Goal: Task Accomplishment & Management: Manage account settings

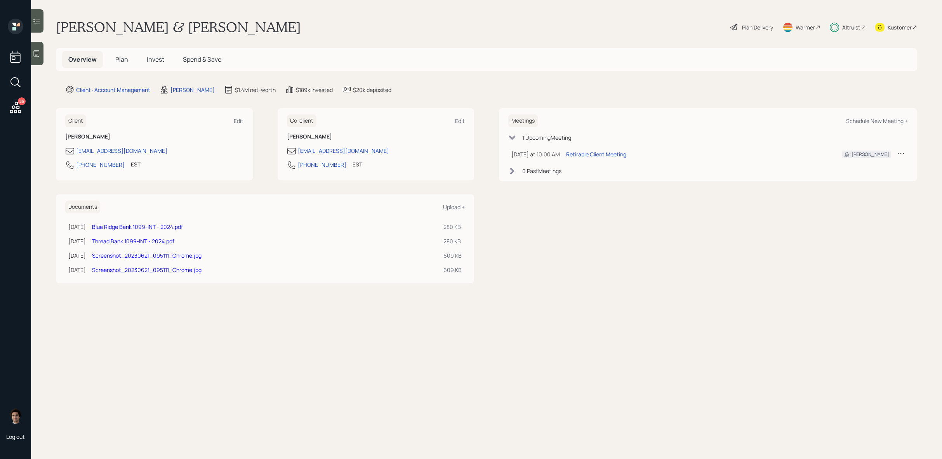
click at [851, 28] on div "Altruist" at bounding box center [851, 27] width 18 height 8
click at [767, 33] on div "Plan Delivery" at bounding box center [752, 27] width 44 height 17
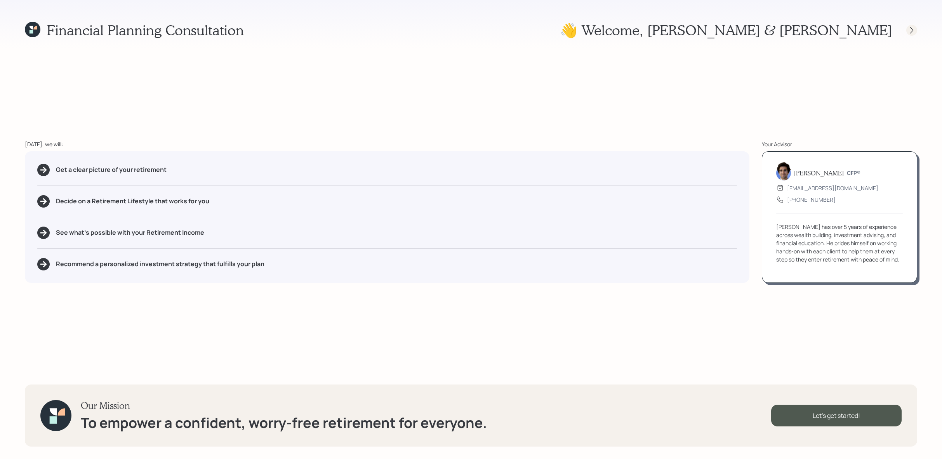
click at [911, 29] on icon at bounding box center [912, 30] width 8 height 8
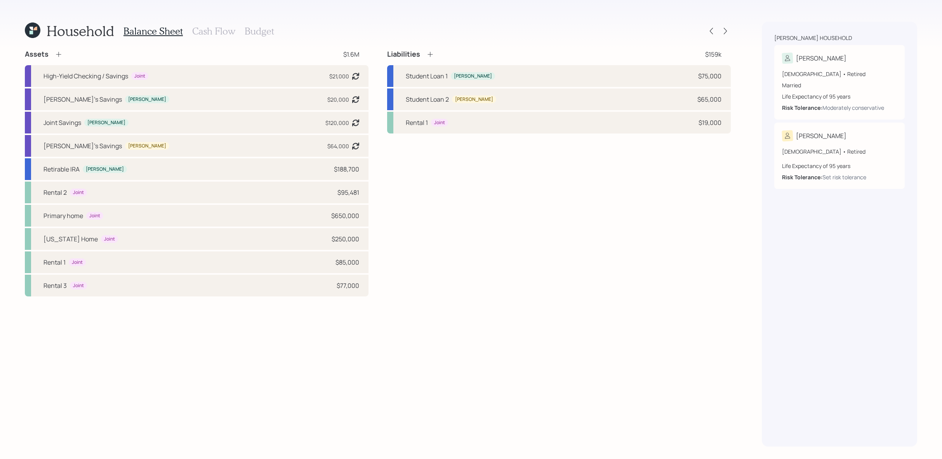
click at [40, 28] on icon at bounding box center [33, 31] width 16 height 16
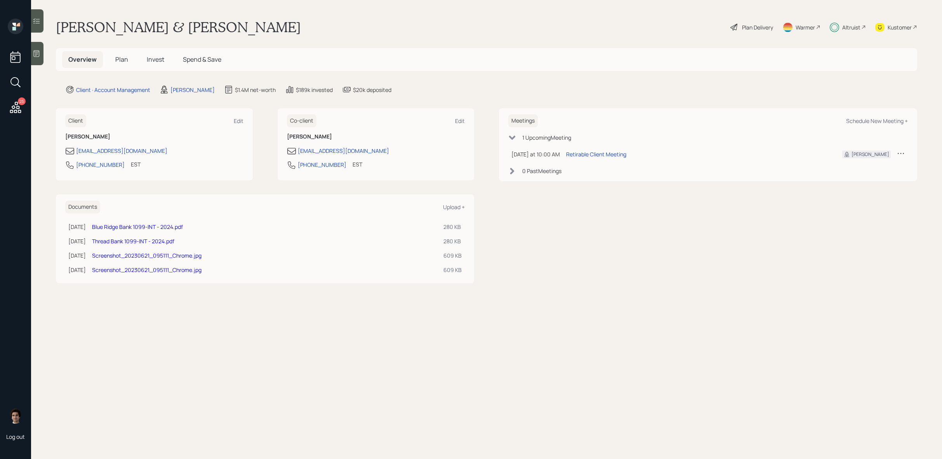
click at [210, 61] on span "Spend & Save" at bounding box center [202, 59] width 38 height 9
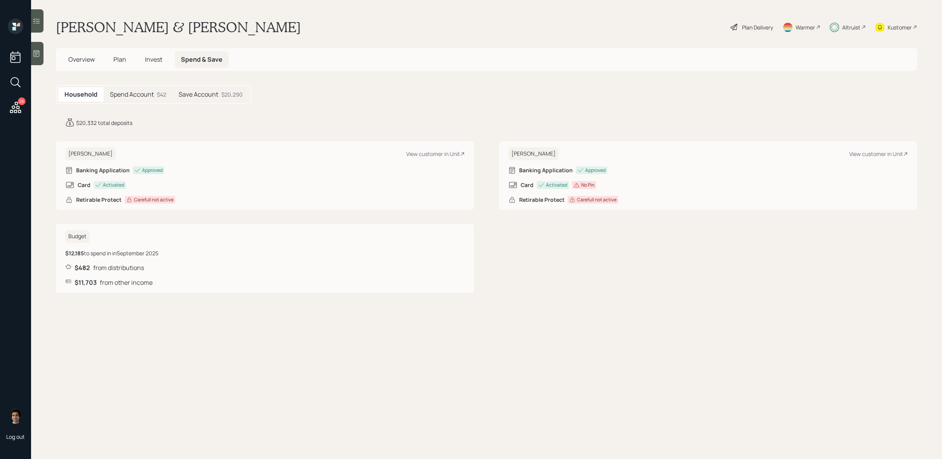
click at [84, 62] on span "Overview" at bounding box center [81, 59] width 26 height 9
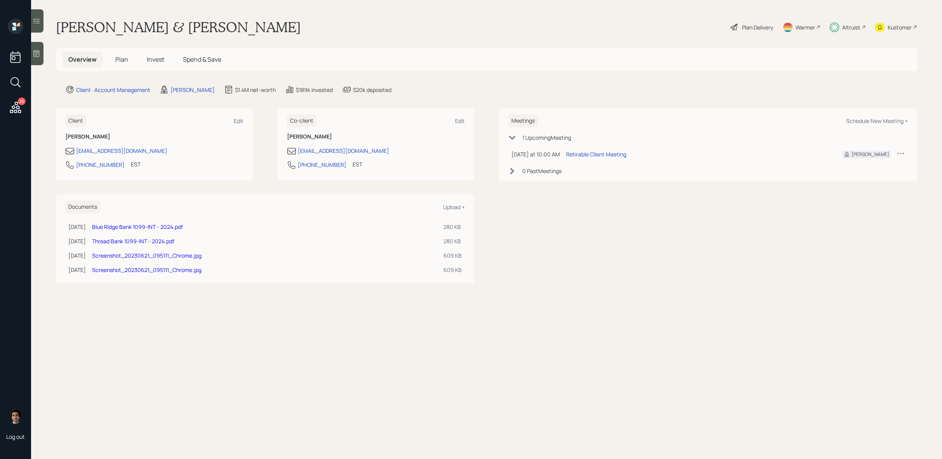
click at [119, 63] on span "Plan" at bounding box center [121, 59] width 13 height 9
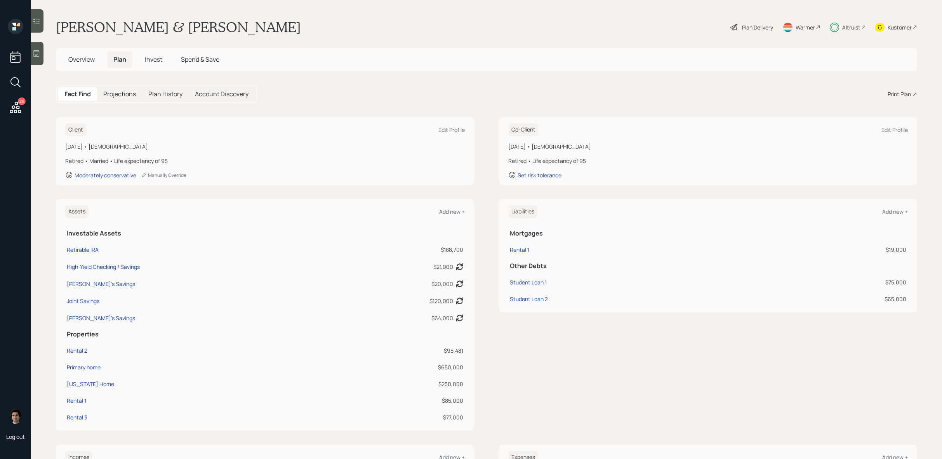
click at [750, 32] on div "Plan Delivery" at bounding box center [752, 27] width 44 height 17
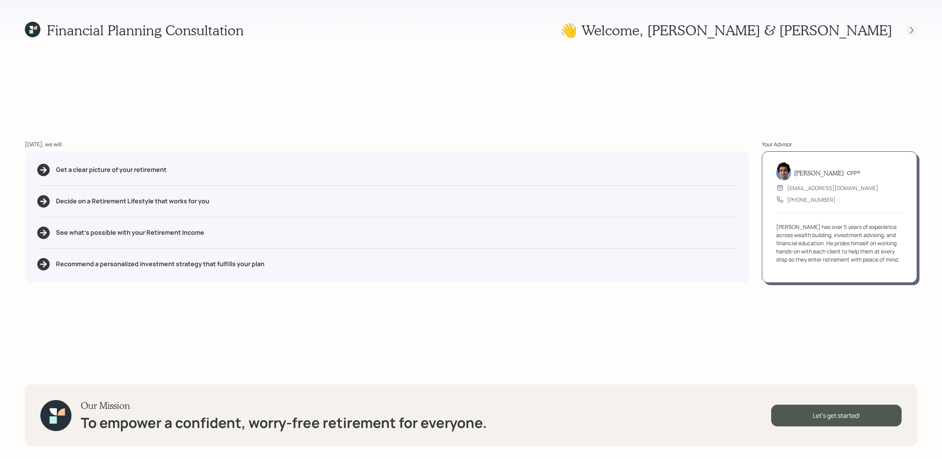
click at [906, 28] on div at bounding box center [904, 30] width 25 height 11
click at [910, 30] on icon at bounding box center [912, 30] width 8 height 8
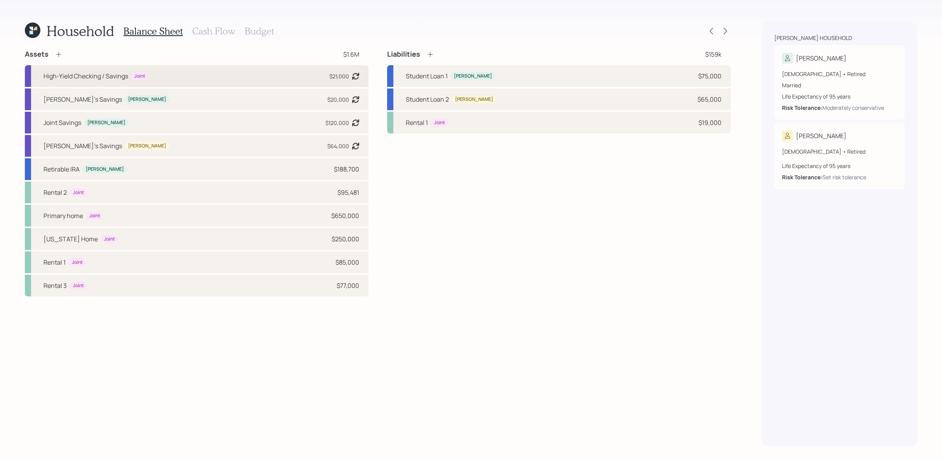
click at [227, 85] on div "High-Yield Checking / Savings Joint $21,000 Asset balance last updated on [DATE…" at bounding box center [197, 76] width 344 height 22
select select "emergency_fund"
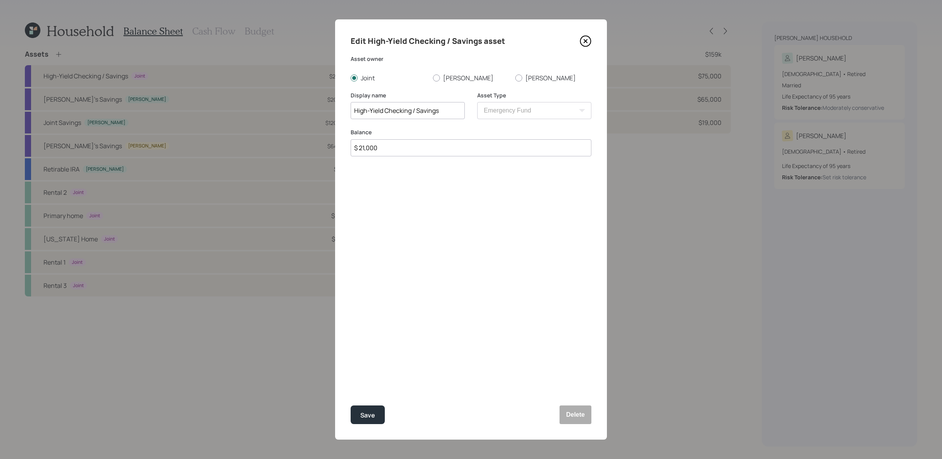
drag, startPoint x: 440, startPoint y: 144, endPoint x: 304, endPoint y: 148, distance: 136.4
click at [304, 148] on div "Edit High-Yield Checking / Savings asset Asset owner Joint [PERSON_NAME] [PERSO…" at bounding box center [471, 229] width 942 height 459
type input "$ 20,492"
click at [351, 406] on button "Save" at bounding box center [368, 415] width 34 height 19
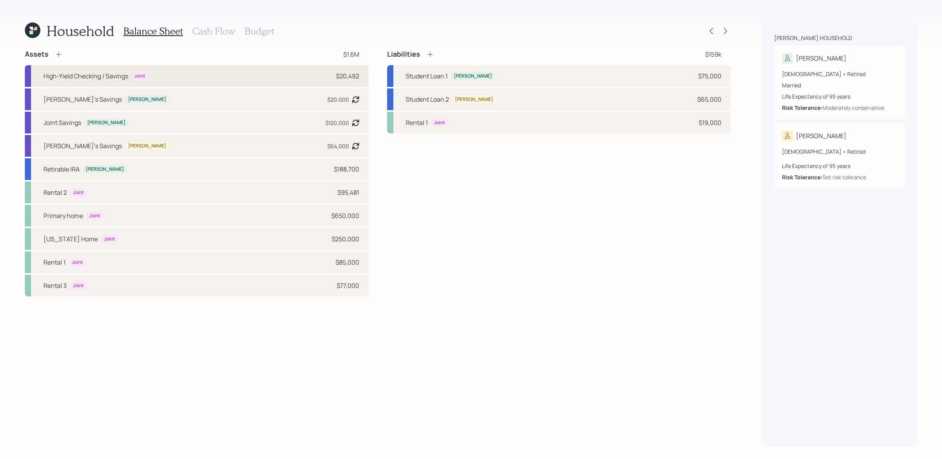
click at [269, 72] on div "High-Yield Checking / Savings Joint $20,492" at bounding box center [197, 76] width 344 height 22
select select "emergency_fund"
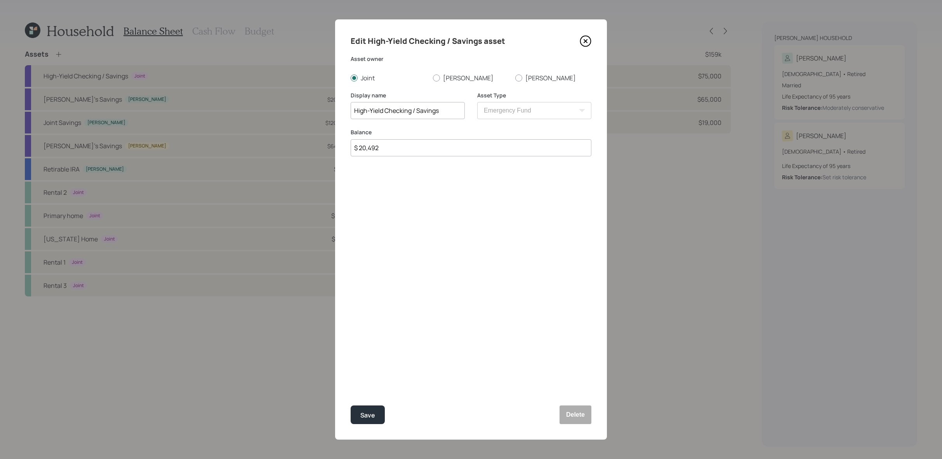
click at [436, 154] on input "$ 20,492" at bounding box center [471, 147] width 241 height 17
type input "$ 20,500"
click at [351, 406] on button "Save" at bounding box center [368, 415] width 34 height 19
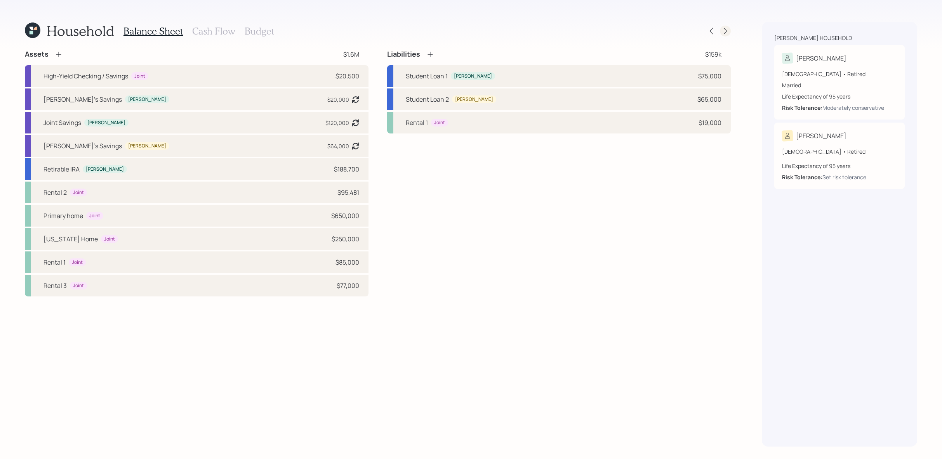
click at [725, 33] on icon at bounding box center [726, 31] width 8 height 8
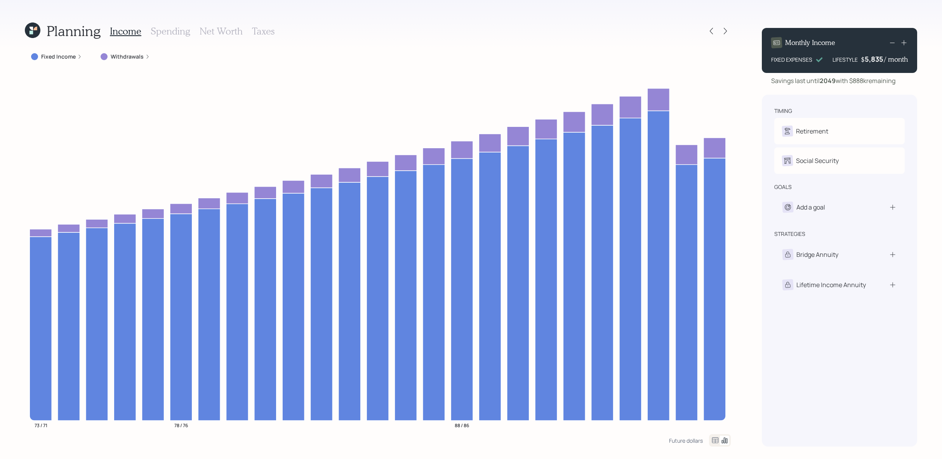
click at [138, 56] on label "Withdrawals" at bounding box center [127, 57] width 33 height 8
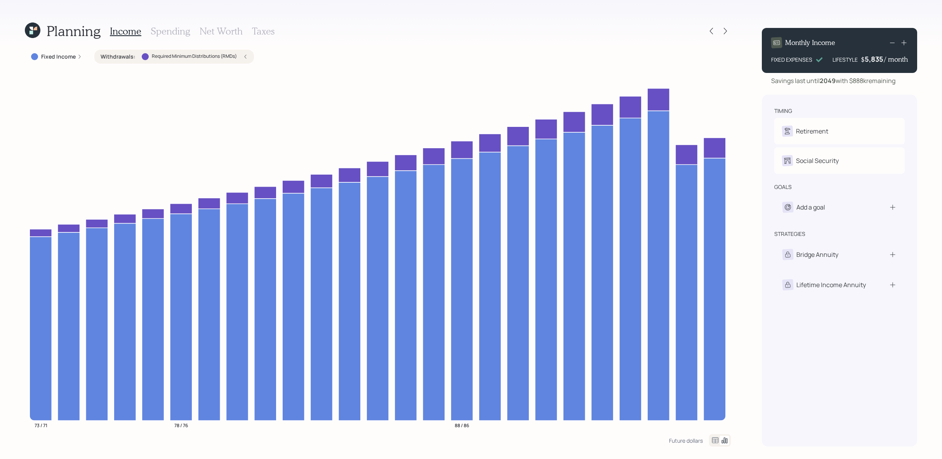
click at [138, 56] on div "Withdrawals : Required Minimum Distributions (RMDs)" at bounding box center [174, 57] width 147 height 8
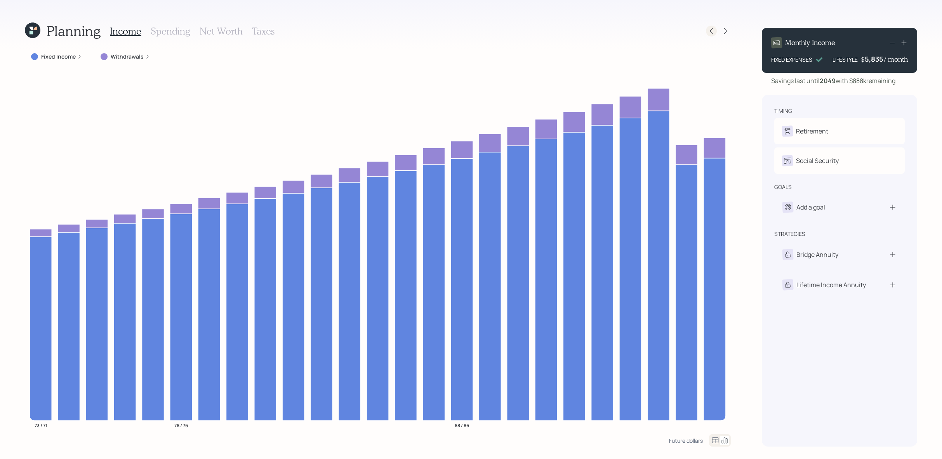
click at [711, 31] on icon at bounding box center [712, 31] width 8 height 8
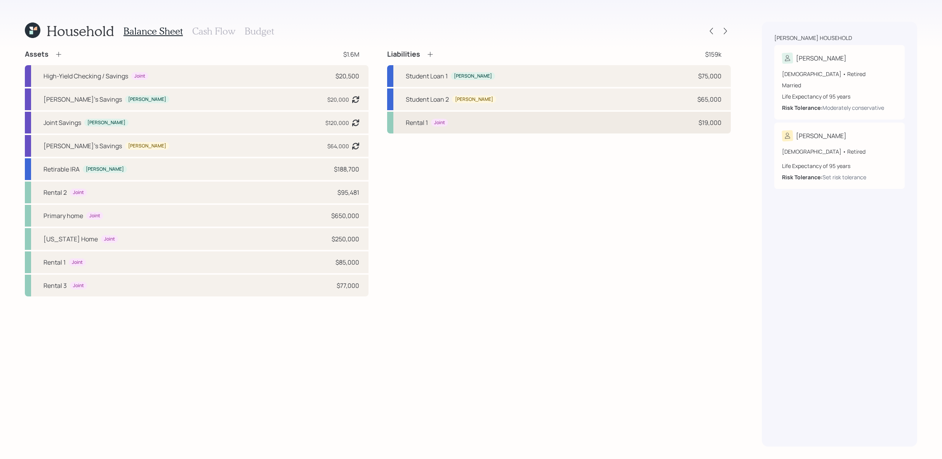
click at [595, 121] on div "Rental 1 Joint $19,000" at bounding box center [559, 123] width 344 height 22
select select "f6ecb940-4d40-41e8-b4c7-8995177864b8"
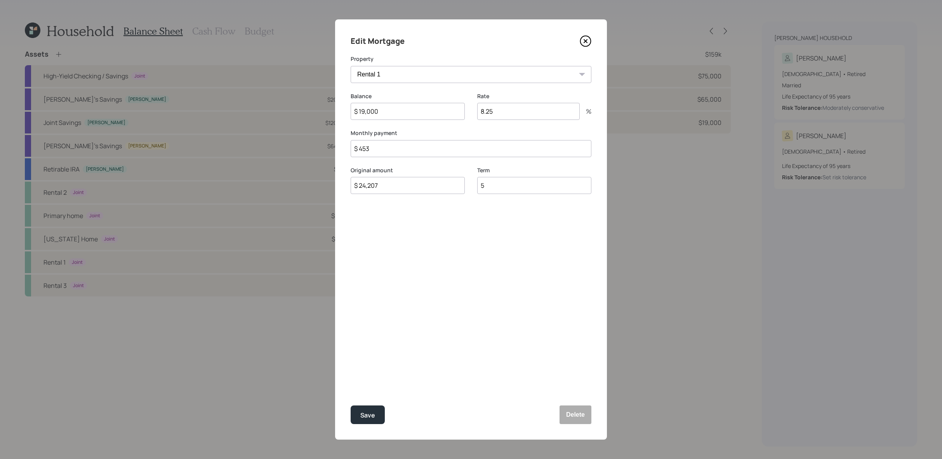
drag, startPoint x: 408, startPoint y: 109, endPoint x: 318, endPoint y: 110, distance: 90.1
click at [318, 110] on div "Edit Mortgage Property Rental 2 DC Primary home [US_STATE] Home Rental 1 Rental…" at bounding box center [471, 229] width 942 height 459
type input "$ 18,000"
click at [351, 406] on button "Save" at bounding box center [368, 415] width 34 height 19
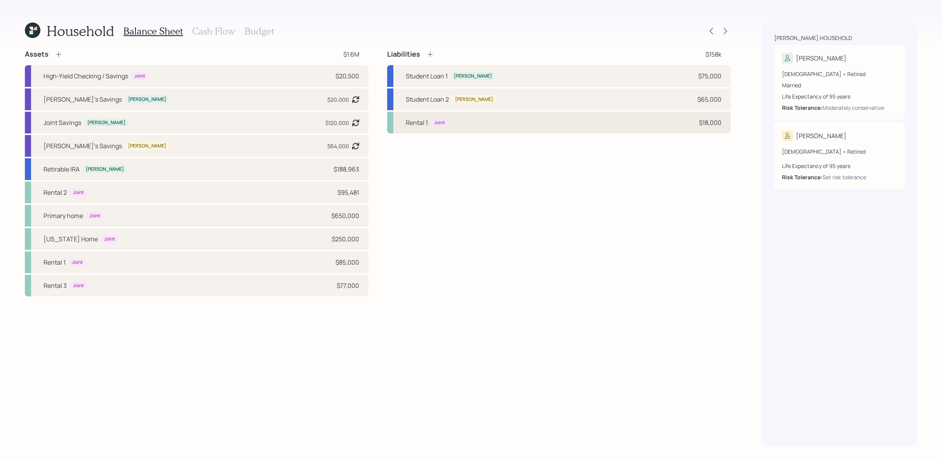
click at [440, 126] on div "Joint" at bounding box center [439, 123] width 17 height 8
select select "f6ecb940-4d40-41e8-b4c7-8995177864b8"
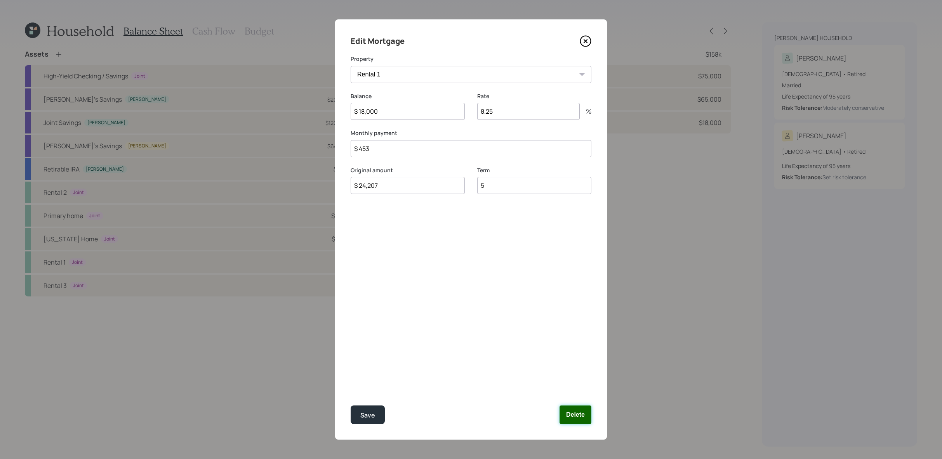
click at [587, 421] on button "Delete" at bounding box center [576, 415] width 32 height 19
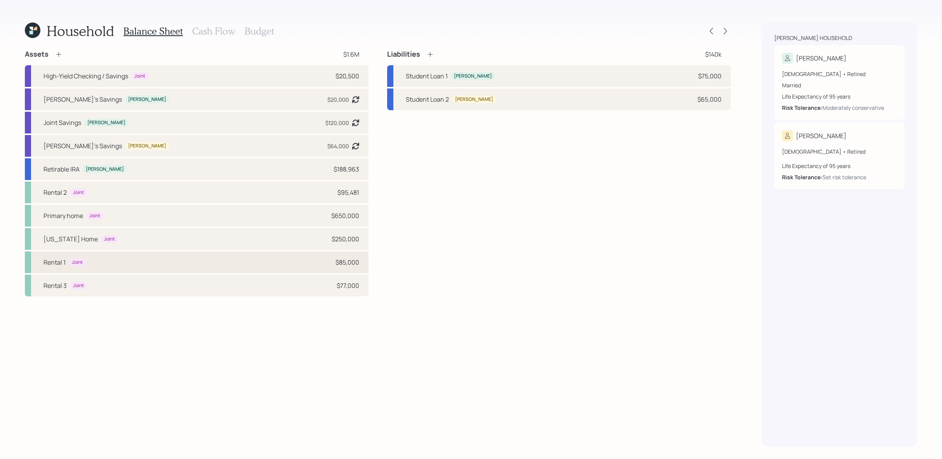
click at [311, 263] on div "Rental 1 Joint $85,000" at bounding box center [197, 263] width 344 height 22
select select "rental_property"
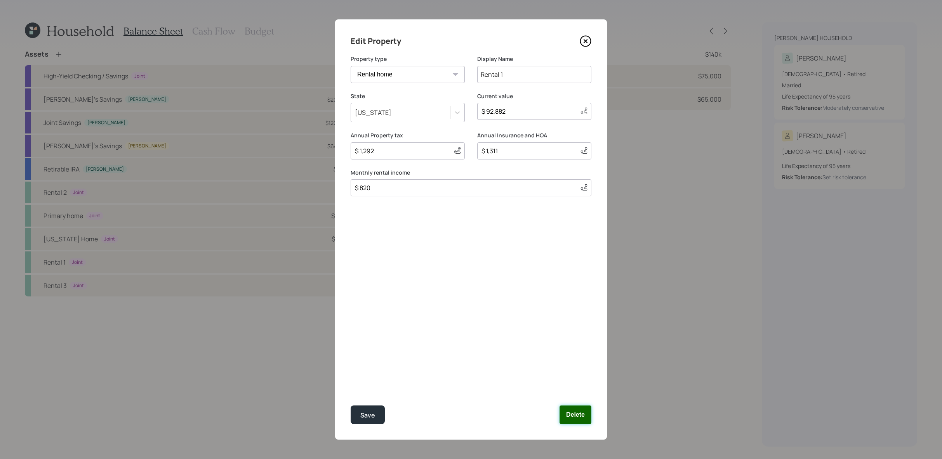
click at [584, 415] on button "Delete" at bounding box center [576, 415] width 32 height 19
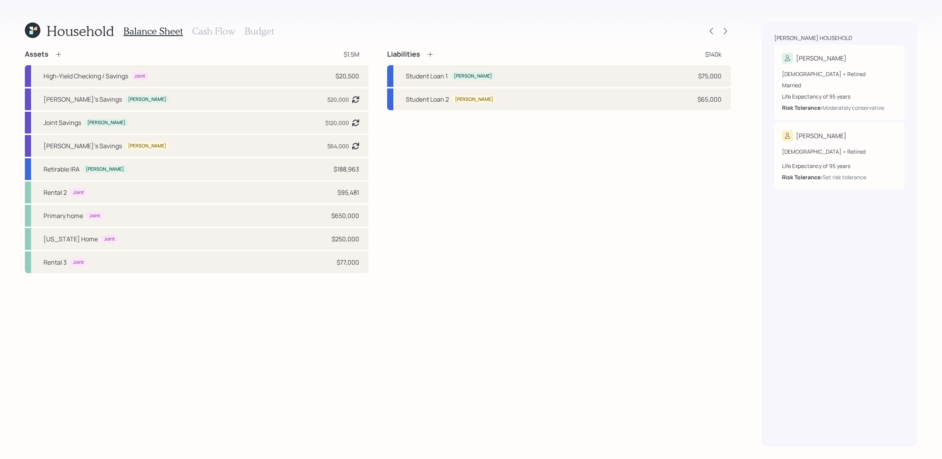
click at [207, 30] on h3 "Cash Flow" at bounding box center [213, 31] width 43 height 11
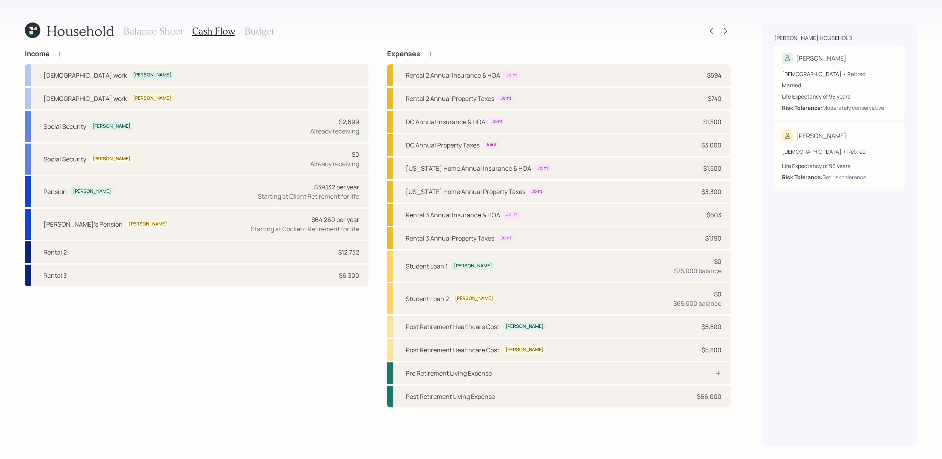
click at [166, 39] on div "Balance Sheet Cash Flow Budget" at bounding box center [198, 31] width 151 height 19
click at [166, 33] on h3 "Balance Sheet" at bounding box center [152, 31] width 59 height 11
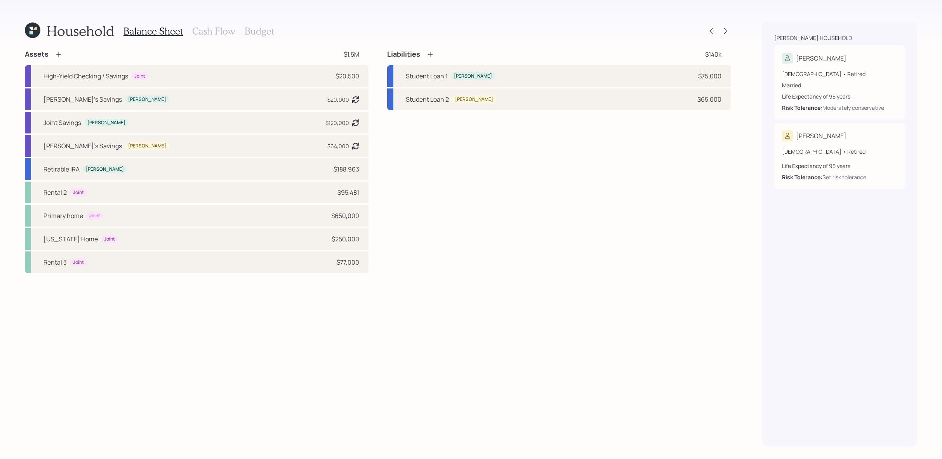
click at [272, 43] on div "Household Balance Sheet Cash Flow Budget Assets $1.5M High-Yield Checking / Sav…" at bounding box center [378, 234] width 706 height 425
click at [268, 32] on h3 "Budget" at bounding box center [260, 31] width 30 height 11
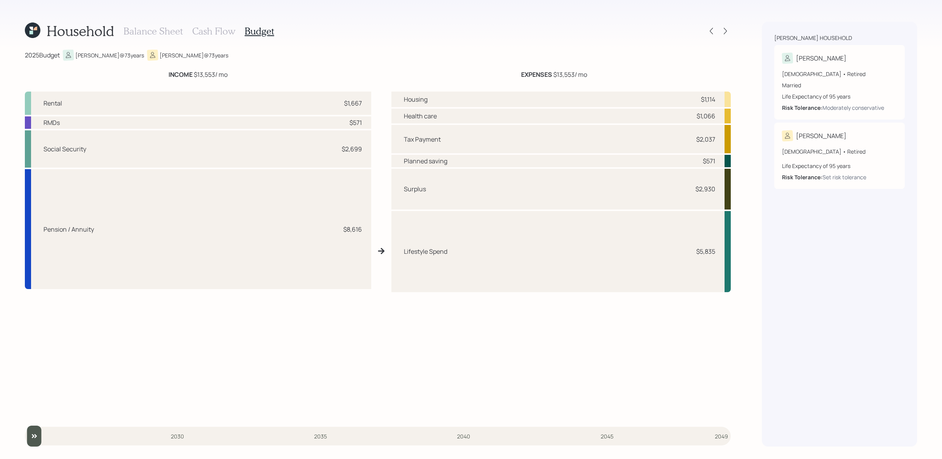
click at [150, 27] on h3 "Balance Sheet" at bounding box center [152, 31] width 59 height 11
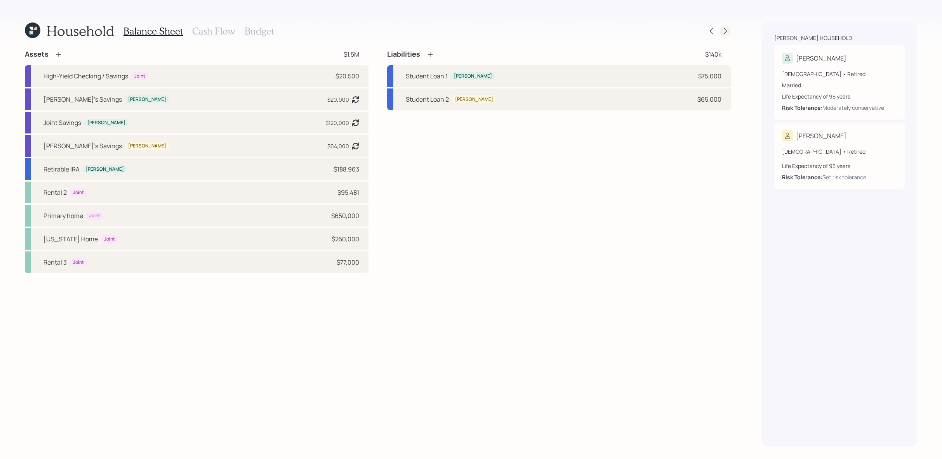
click at [727, 33] on icon at bounding box center [726, 31] width 8 height 8
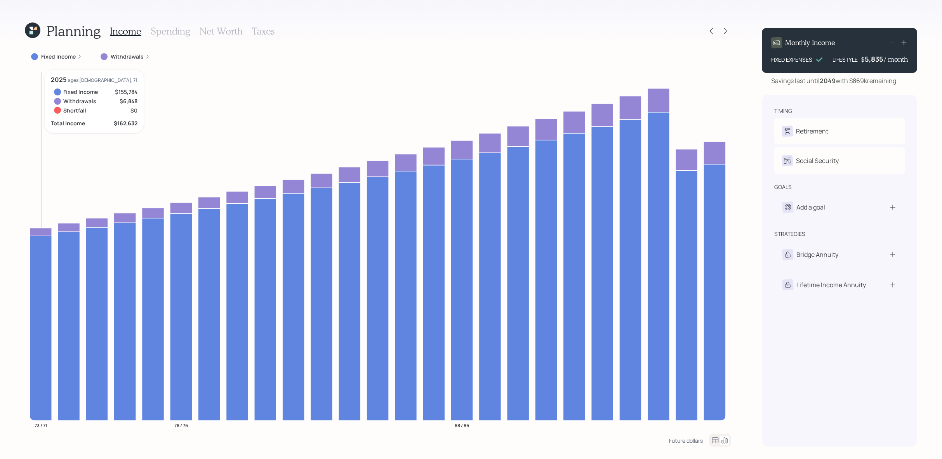
click at [43, 232] on icon at bounding box center [41, 232] width 22 height 8
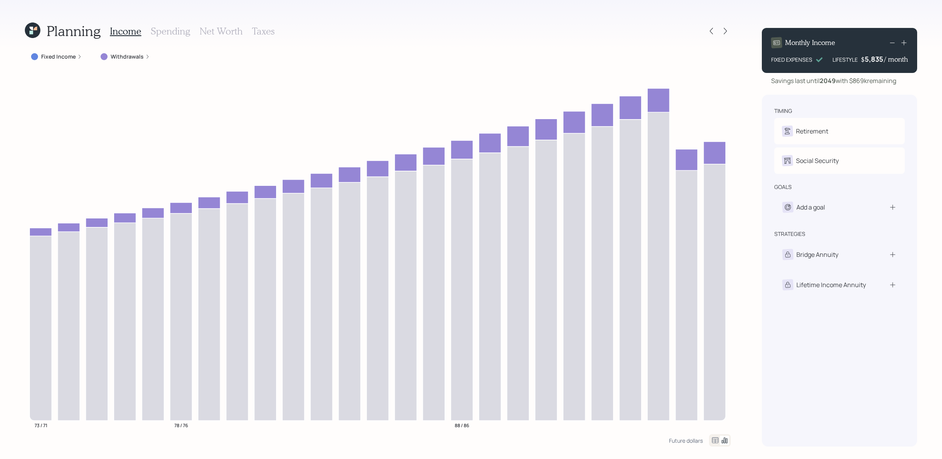
click at [28, 32] on icon at bounding box center [33, 31] width 16 height 16
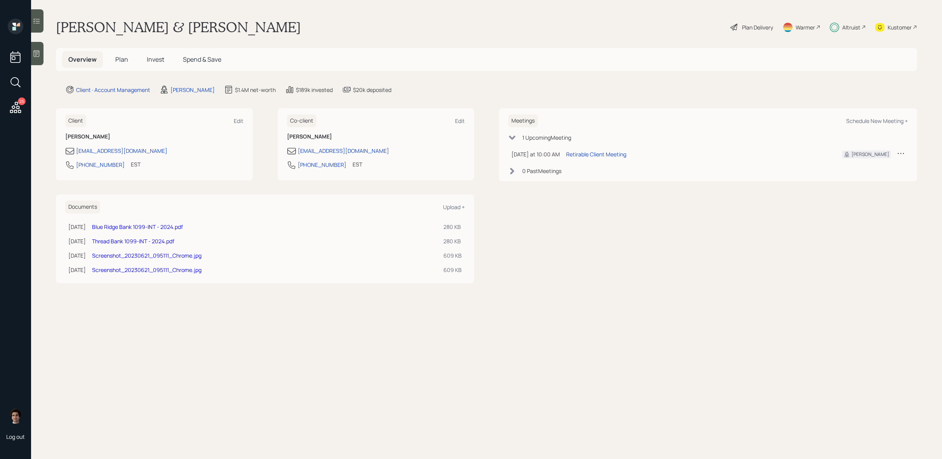
click at [163, 63] on span "Invest" at bounding box center [155, 59] width 17 height 9
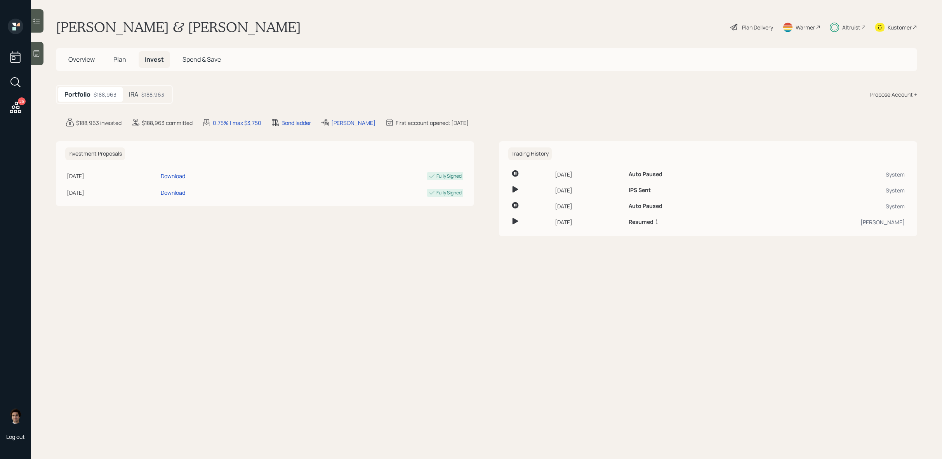
click at [151, 94] on div "$188,963" at bounding box center [152, 94] width 23 height 8
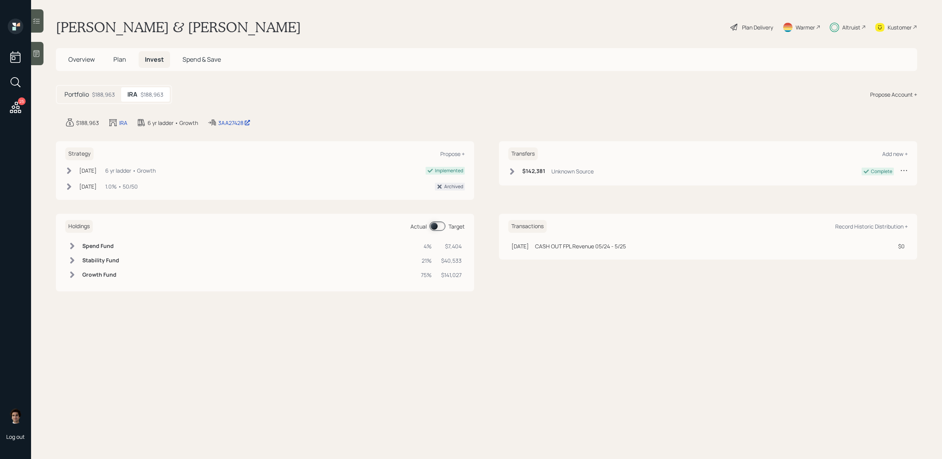
click at [751, 34] on div "Plan Delivery" at bounding box center [752, 27] width 44 height 17
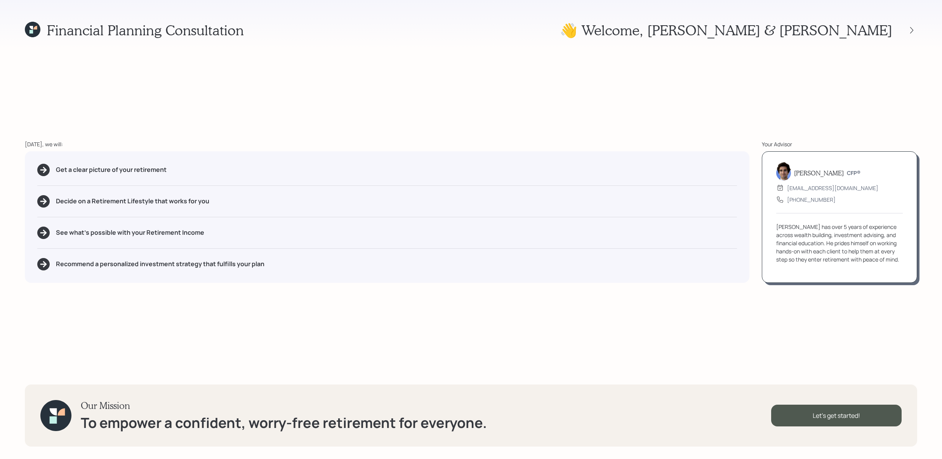
click at [904, 35] on div at bounding box center [904, 30] width 25 height 11
click at [914, 31] on icon at bounding box center [912, 30] width 8 height 8
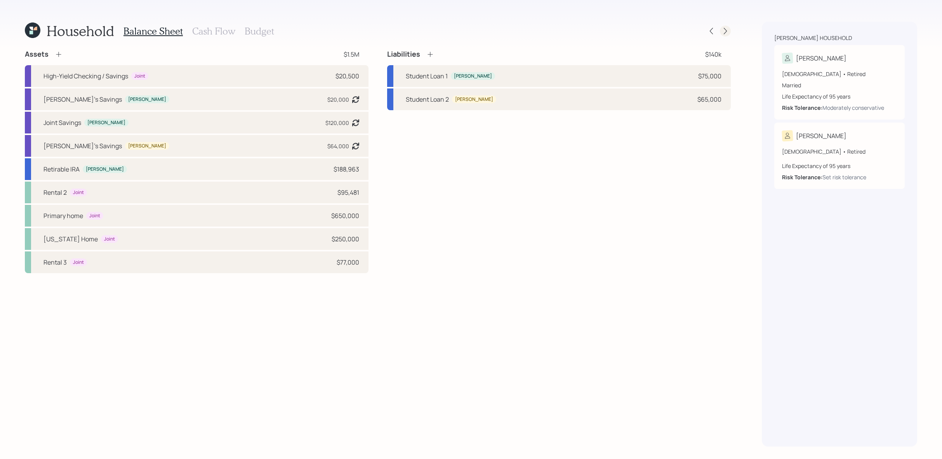
click at [726, 31] on icon at bounding box center [726, 31] width 8 height 8
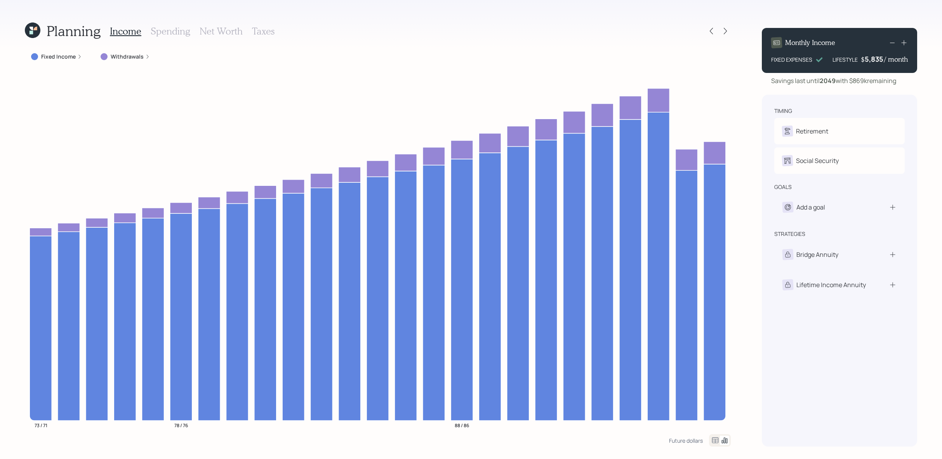
click at [35, 52] on div "Fixed Income" at bounding box center [56, 57] width 63 height 14
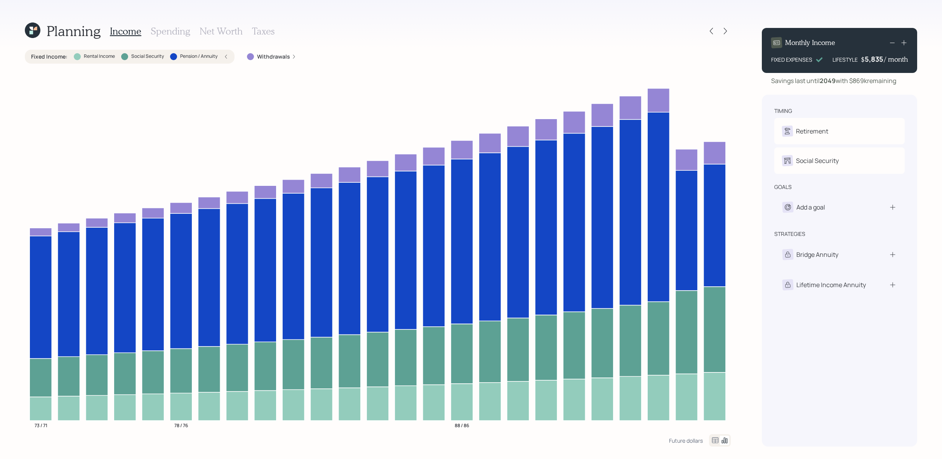
click at [210, 56] on label "Pension / Annuity" at bounding box center [198, 56] width 37 height 7
